Goal: Information Seeking & Learning: Learn about a topic

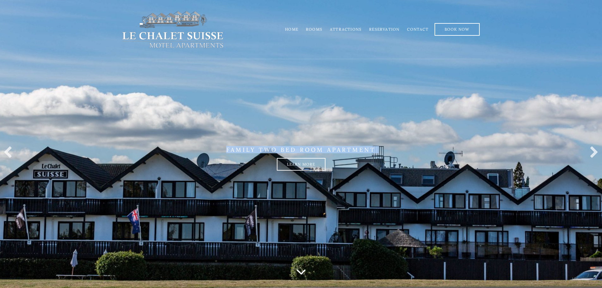
drag, startPoint x: 144, startPoint y: 168, endPoint x: 146, endPoint y: 146, distance: 21.9
click at [146, 146] on div "FAMILY TWO BED ROOM APARTMENT Learn more" at bounding box center [301, 158] width 370 height 24
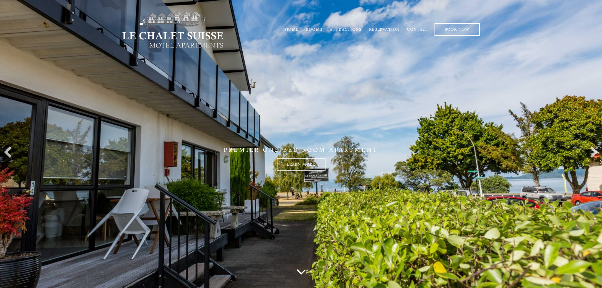
click at [317, 26] on li "Rooms" at bounding box center [314, 29] width 24 height 12
click at [317, 29] on link "Rooms" at bounding box center [314, 29] width 16 height 5
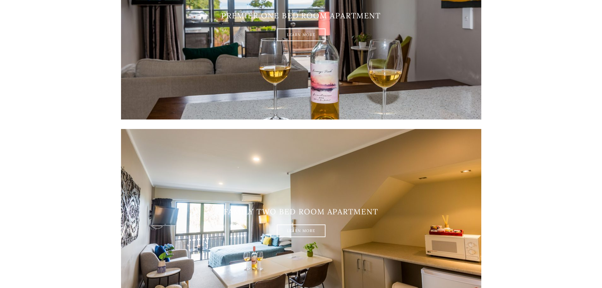
scroll to position [646, 0]
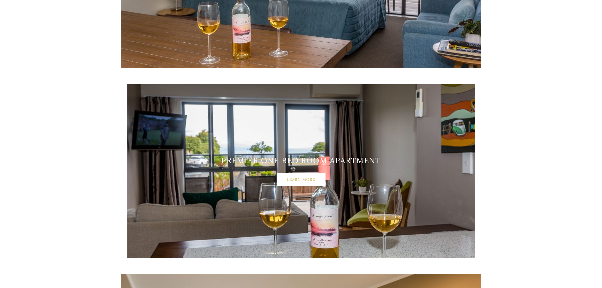
click at [314, 181] on link "Learn More" at bounding box center [301, 179] width 49 height 13
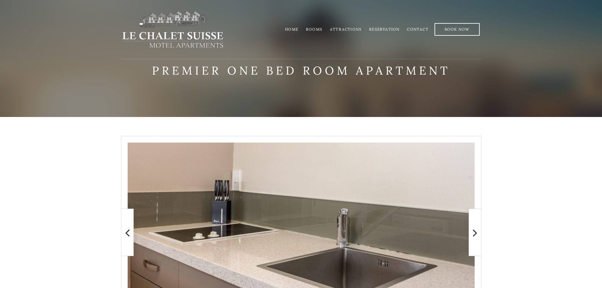
click at [349, 27] on link "Attractions" at bounding box center [346, 29] width 32 height 5
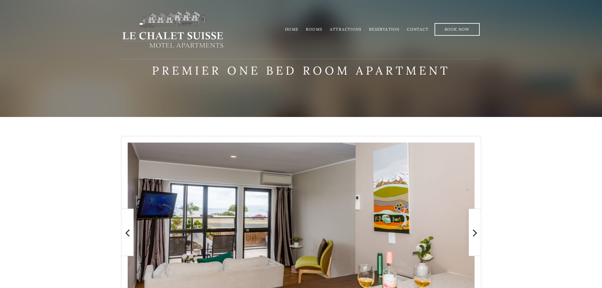
click at [293, 27] on link "Home" at bounding box center [291, 29] width 13 height 5
